Goal: Browse casually: Explore the website without a specific task or goal

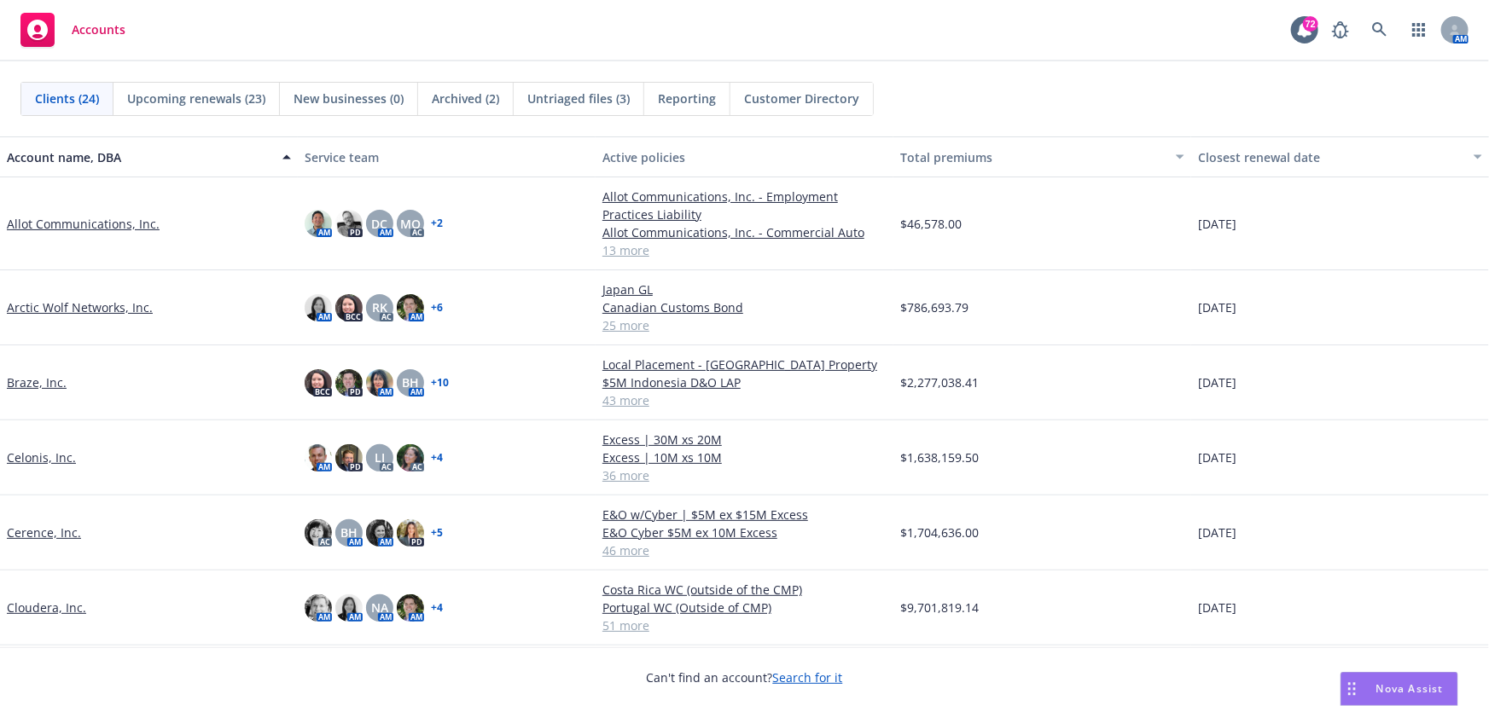
scroll to position [77, 0]
